Goal: Task Accomplishment & Management: Manage account settings

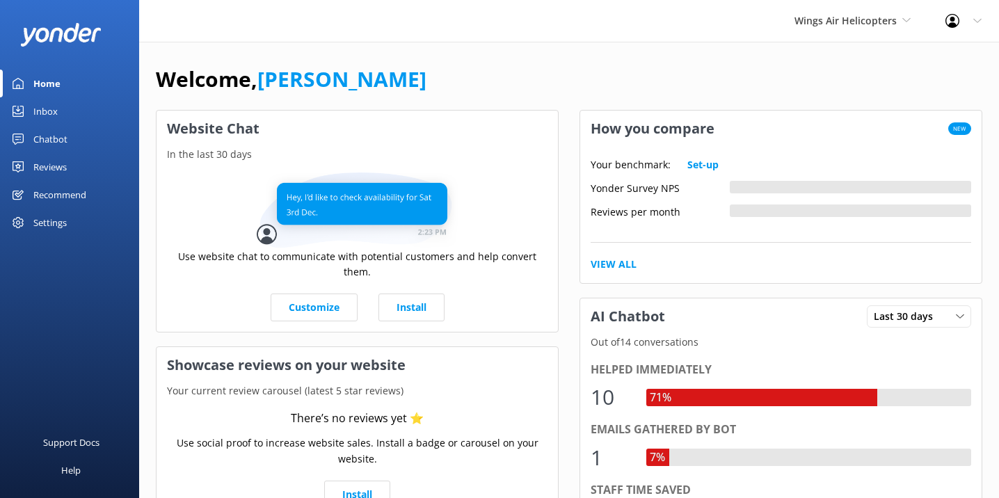
drag, startPoint x: 0, startPoint y: 0, endPoint x: 976, endPoint y: 17, distance: 976.0
click at [976, 17] on icon at bounding box center [978, 21] width 8 height 8
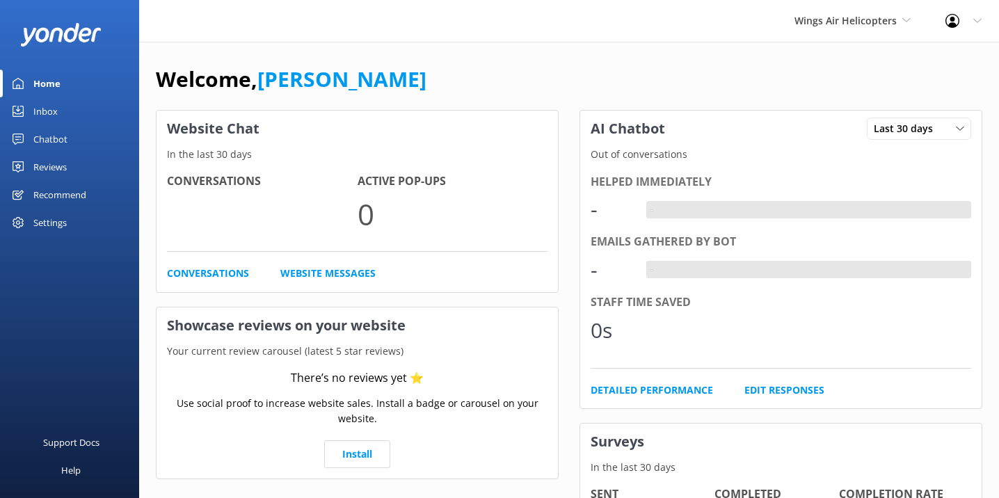
click at [946, 18] on icon at bounding box center [953, 21] width 14 height 14
click at [924, 88] on link "Logout" at bounding box center [930, 94] width 139 height 35
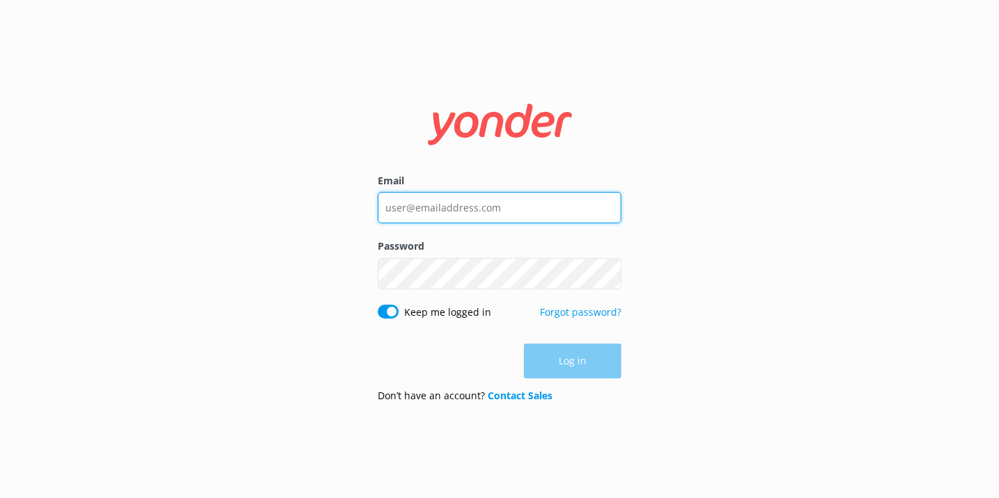
click at [489, 211] on input "Email" at bounding box center [500, 207] width 244 height 31
type input "kendall@yonderhq.com"
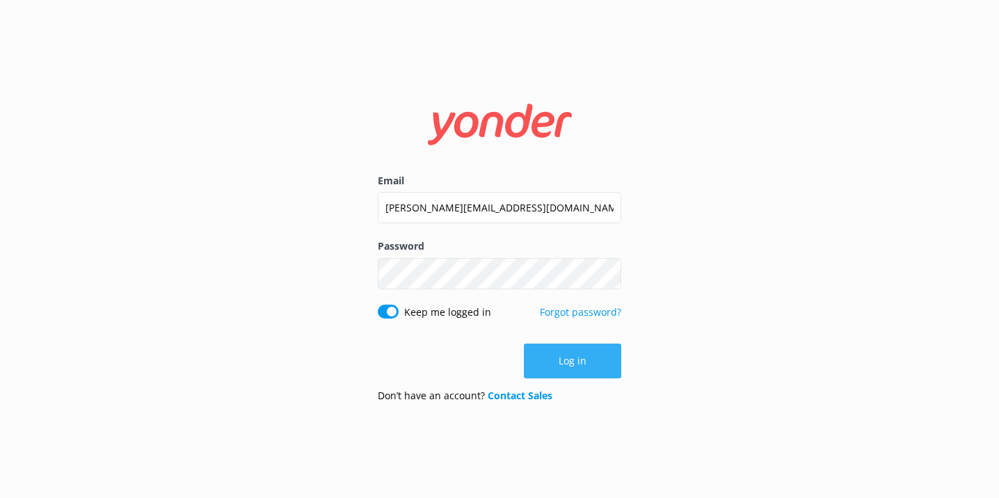
click at [552, 353] on button "Log in" at bounding box center [572, 361] width 97 height 35
